Goal: Transaction & Acquisition: Purchase product/service

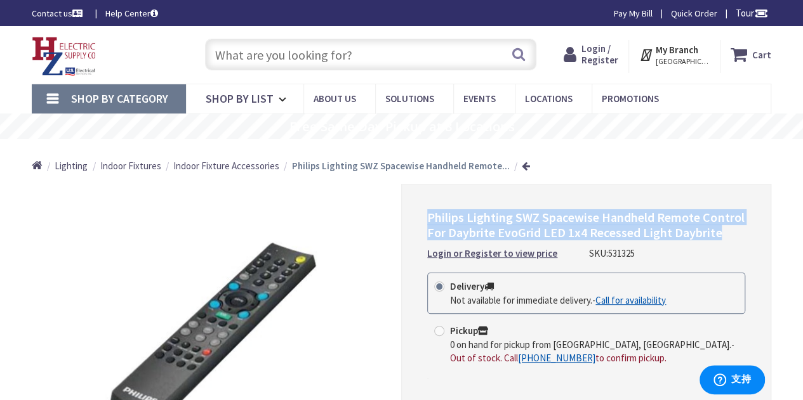
drag, startPoint x: 429, startPoint y: 222, endPoint x: 723, endPoint y: 239, distance: 294.3
click at [723, 239] on h1 "Philips Lighting SWZ Spacewise Handheld Remote Control For Daybrite EvoGrid LED…" at bounding box center [586, 225] width 318 height 30
copy span "Philips Lighting SWZ Spacewise Handheld Remote Control For Daybrite EvoGrid LED…"
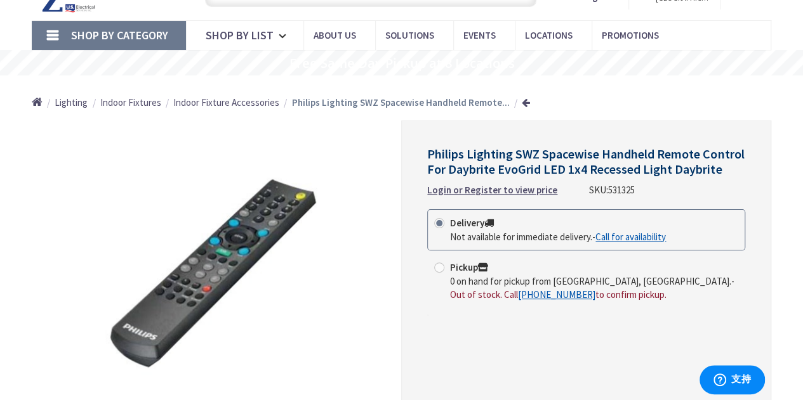
click at [442, 270] on span at bounding box center [439, 268] width 10 height 10
click at [442, 270] on input "Pickup 0 on hand for pickup from Northampton, MA. - Out of stock. Call +1-413-8…" at bounding box center [441, 267] width 8 height 8
radio input "true"
click at [518, 295] on link "[PHONE_NUMBER]" at bounding box center [556, 294] width 77 height 13
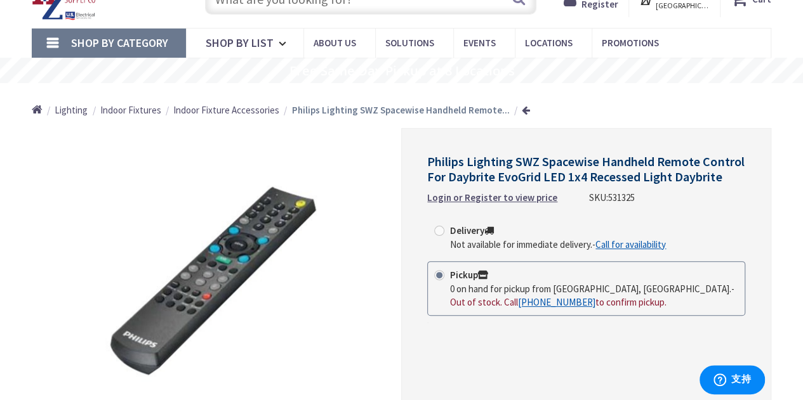
scroll to position [190, 0]
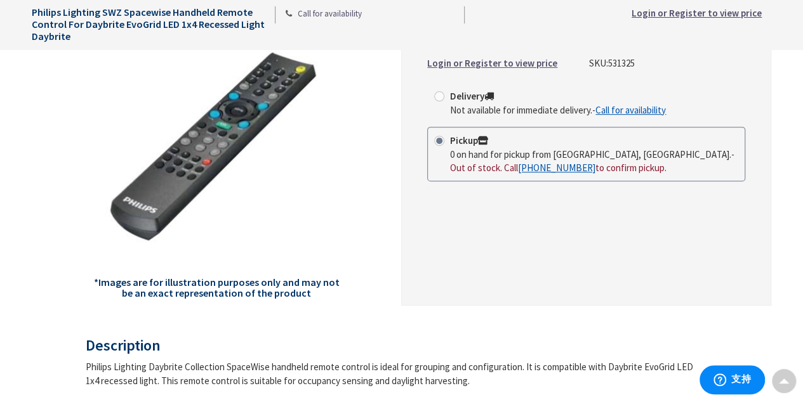
click at [444, 97] on input "Delivery Not available for immediate delivery. - Call for availability" at bounding box center [441, 96] width 8 height 8
radio input "true"
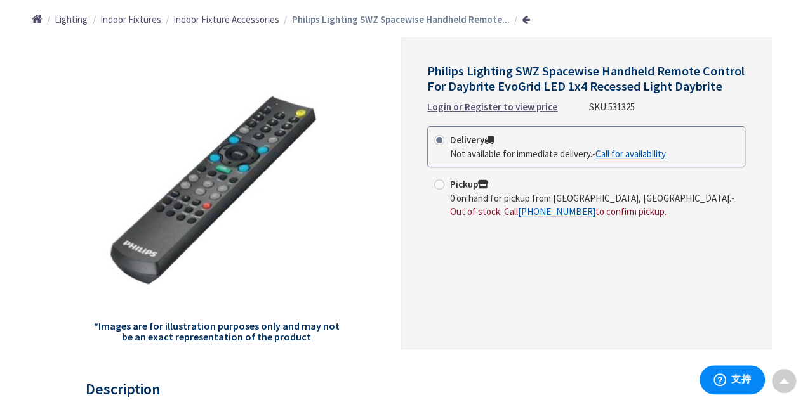
scroll to position [127, 0]
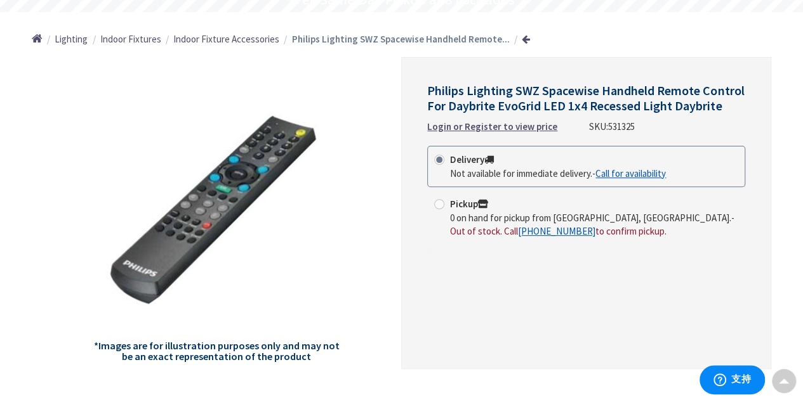
click at [437, 204] on span at bounding box center [439, 204] width 10 height 10
click at [437, 204] on input "Pickup 0 on hand for pickup from Northampton, MA. - Out of stock. Call +1-413-8…" at bounding box center [441, 204] width 8 height 8
radio input "true"
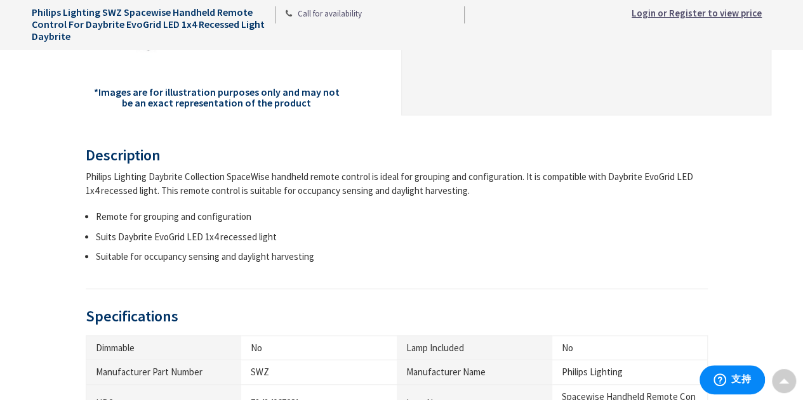
scroll to position [571, 0]
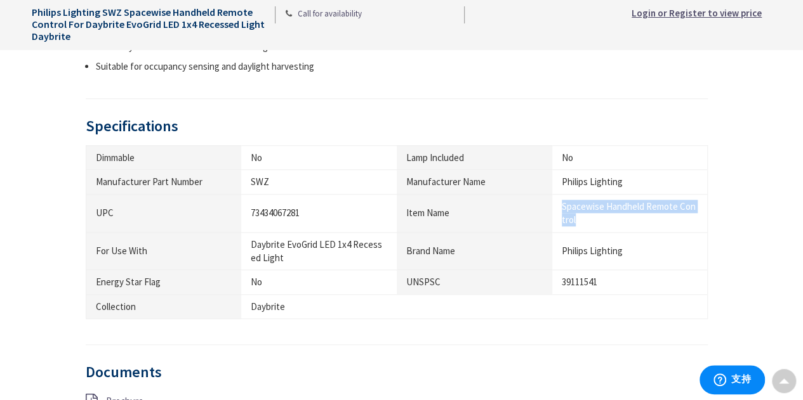
drag, startPoint x: 561, startPoint y: 207, endPoint x: 586, endPoint y: 218, distance: 27.3
click at [586, 218] on div "Spacewise Handheld Remote Control" at bounding box center [630, 213] width 136 height 27
copy div "Spacewise Handheld Remote Control"
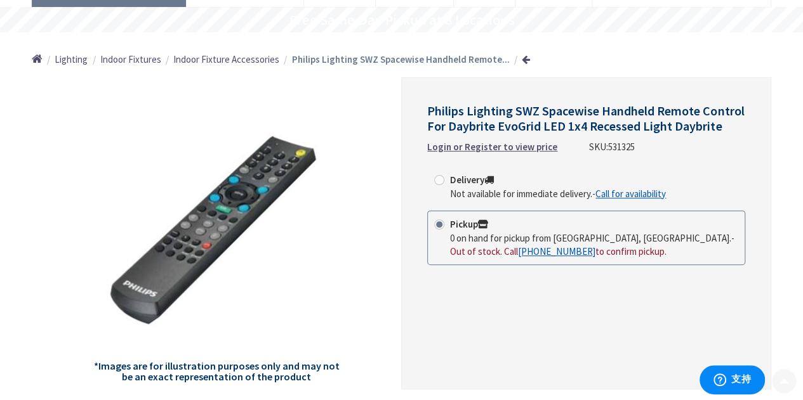
scroll to position [127, 0]
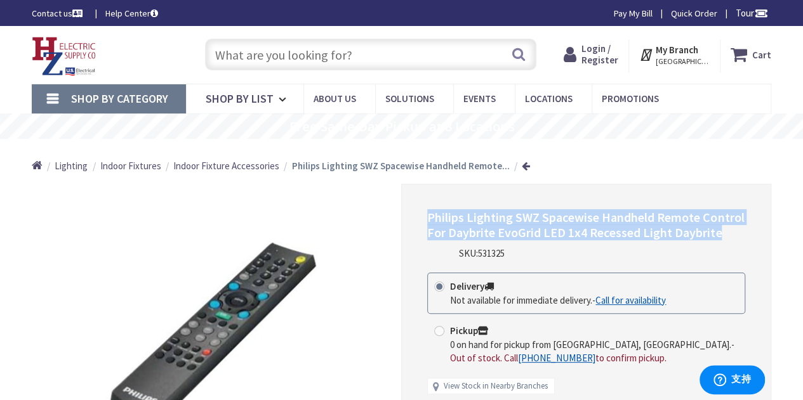
drag, startPoint x: 428, startPoint y: 218, endPoint x: 755, endPoint y: 233, distance: 327.8
click at [755, 233] on div "Philips Lighting SWZ Spacewise Handheld Remote Control For Daybrite EvoGrid LED…" at bounding box center [586, 340] width 370 height 312
copy span "Philips Lighting SWZ Spacewise Handheld Remote Control For Daybrite EvoGrid LED…"
drag, startPoint x: 482, startPoint y: 239, endPoint x: 722, endPoint y: 238, distance: 239.9
click at [722, 238] on h1 "Philips Lighting SWZ Spacewise Handheld Remote Control For Daybrite EvoGrid LED…" at bounding box center [586, 225] width 318 height 30
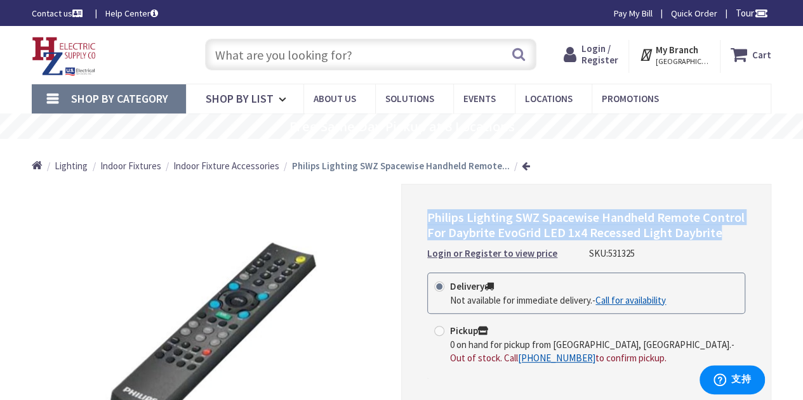
copy span "Philips Lighting SWZ Spacewise Handheld Remote Control For Daybrite EvoGrid LED…"
click at [406, 124] on rs-layer "Free Same Day Pickup at 8 Locations" at bounding box center [401, 127] width 225 height 14
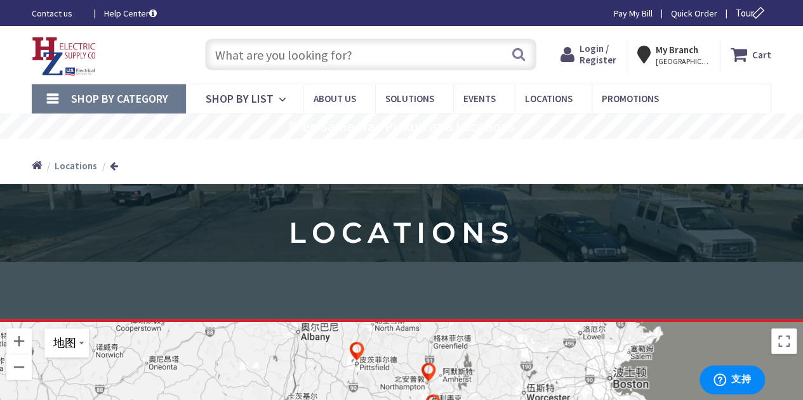
click at [321, 57] on input "text" at bounding box center [370, 55] width 331 height 32
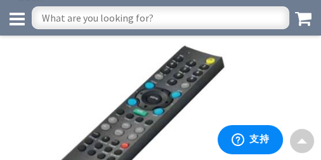
scroll to position [79, 0]
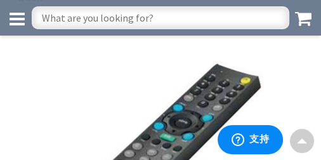
click at [207, 56] on img at bounding box center [161, 154] width 254 height 254
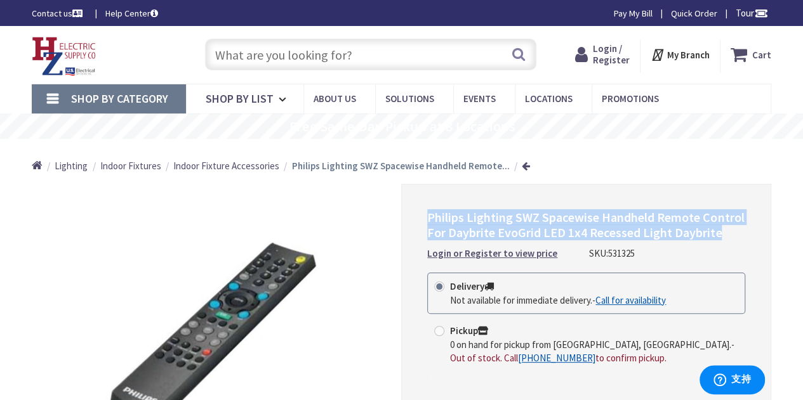
drag, startPoint x: 426, startPoint y: 214, endPoint x: 764, endPoint y: 239, distance: 338.5
click at [764, 239] on div "Philips Lighting SWZ Spacewise Handheld Remote Control For Daybrite EvoGrid LED…" at bounding box center [586, 340] width 370 height 312
copy span "Philips Lighting SWZ Spacewise Handheld Remote Control For Daybrite EvoGrid LED…"
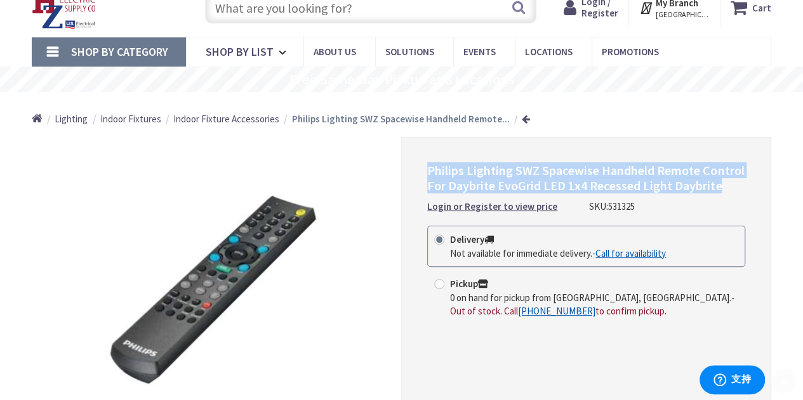
scroll to position [127, 0]
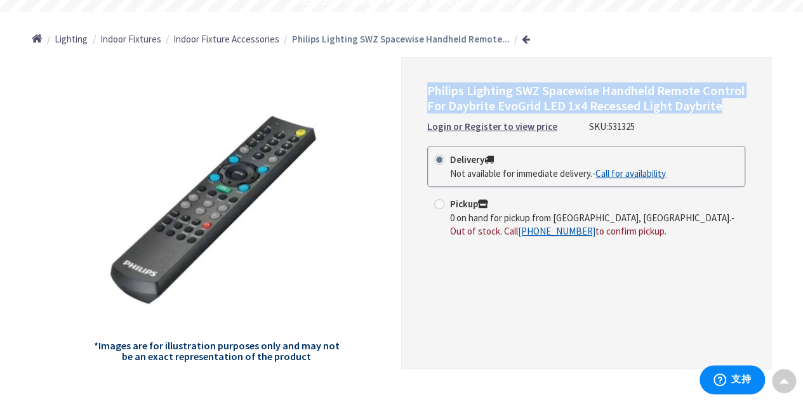
click at [568, 89] on span "Philips Lighting SWZ Spacewise Handheld Remote Control For Daybrite EvoGrid LED…" at bounding box center [585, 97] width 317 height 31
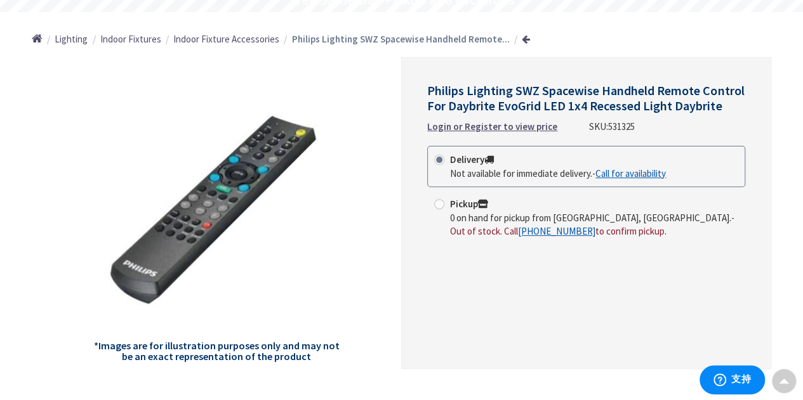
click at [520, 305] on div "Philips Lighting SWZ Spacewise Handheld Remote Control For Daybrite EvoGrid LED…" at bounding box center [586, 213] width 370 height 312
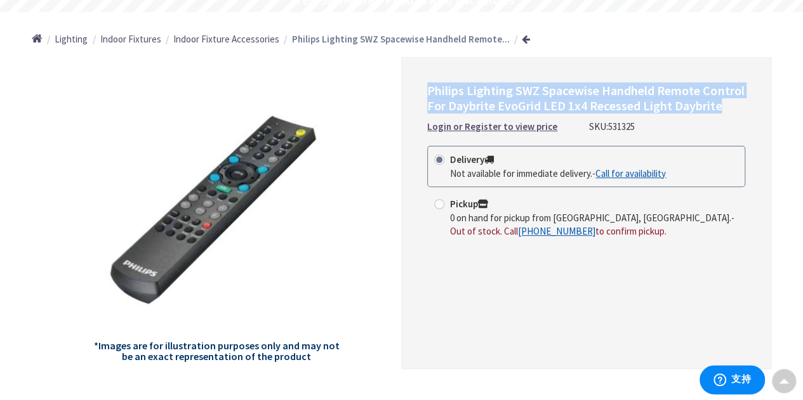
drag, startPoint x: 429, startPoint y: 92, endPoint x: 767, endPoint y: 112, distance: 338.2
click at [767, 112] on div "Philips Lighting SWZ Spacewise Handheld Remote Control For Daybrite EvoGrid LED…" at bounding box center [586, 213] width 370 height 312
copy span "Philips Lighting SWZ Spacewise Handheld Remote Control For Daybrite EvoGrid LED…"
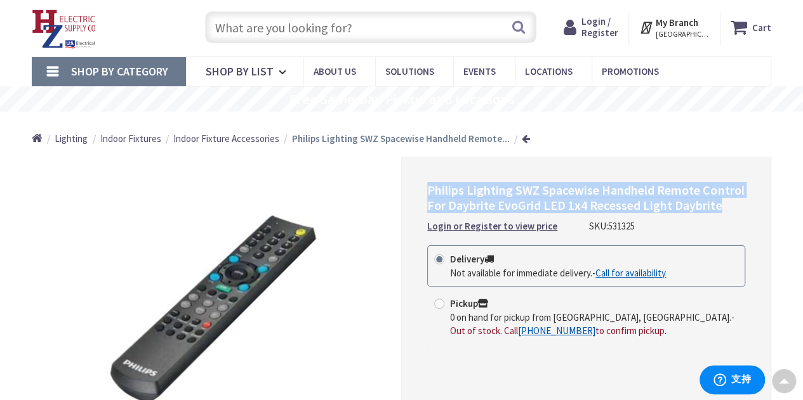
scroll to position [0, 0]
